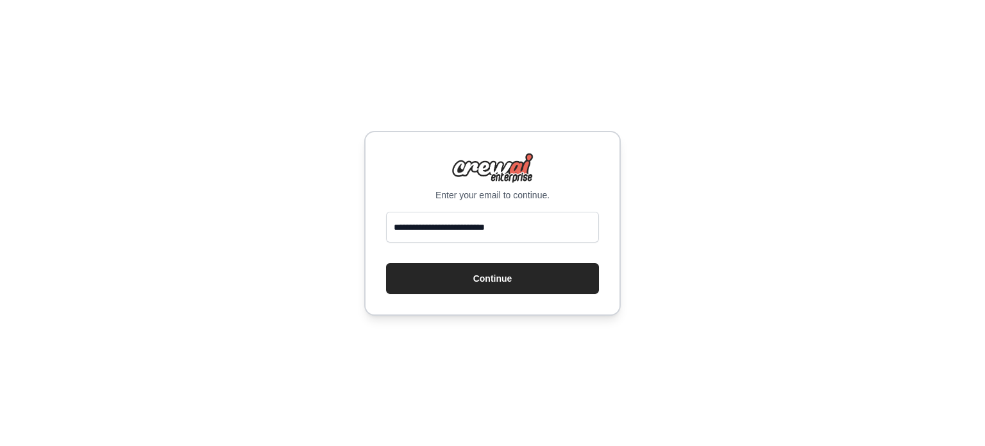
click at [448, 266] on button "Continue" at bounding box center [492, 278] width 213 height 31
click at [449, 278] on button "Continue" at bounding box center [492, 278] width 213 height 31
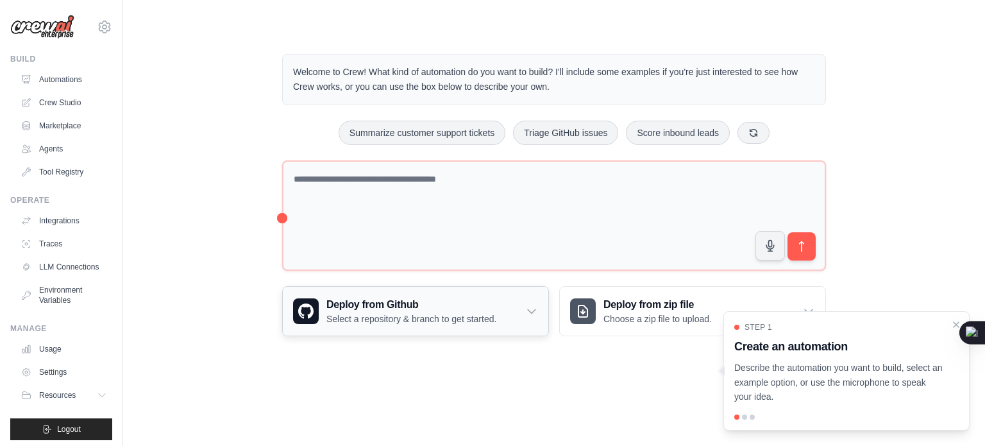
click at [498, 320] on div "Deploy from Github Select a repository & branch to get started." at bounding box center [416, 311] width 266 height 49
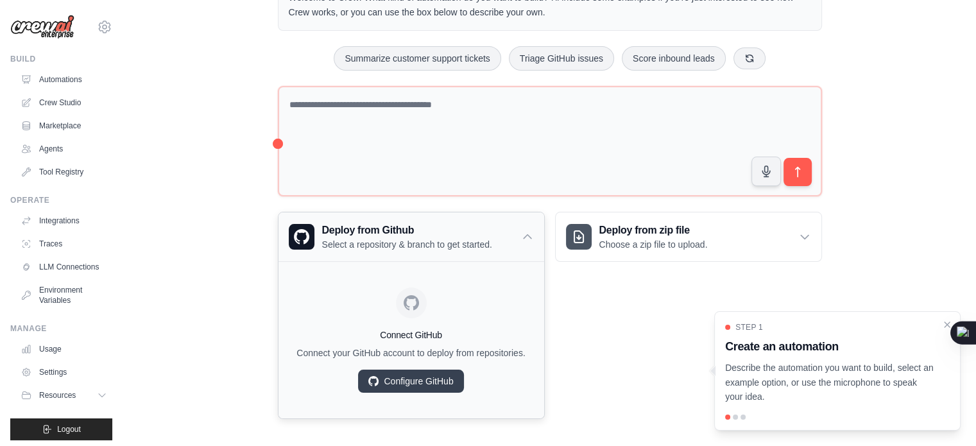
scroll to position [79, 0]
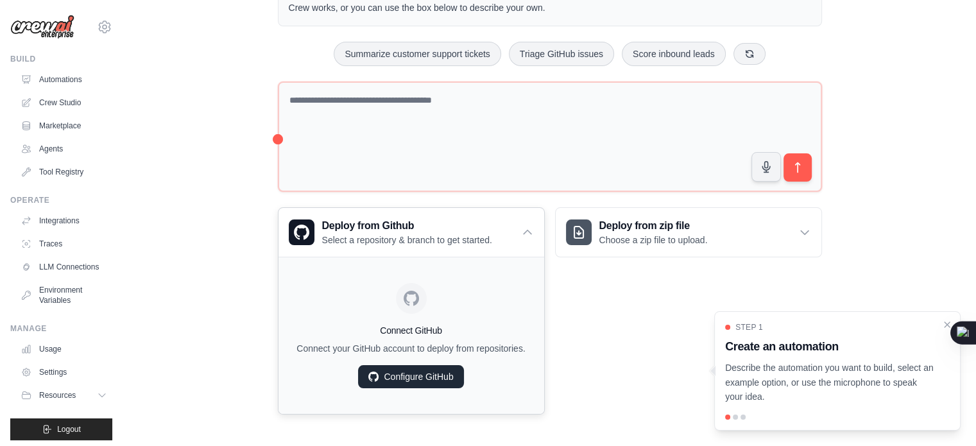
click at [421, 378] on link "Configure GitHub" at bounding box center [410, 376] width 105 height 23
